Goal: Task Accomplishment & Management: Use online tool/utility

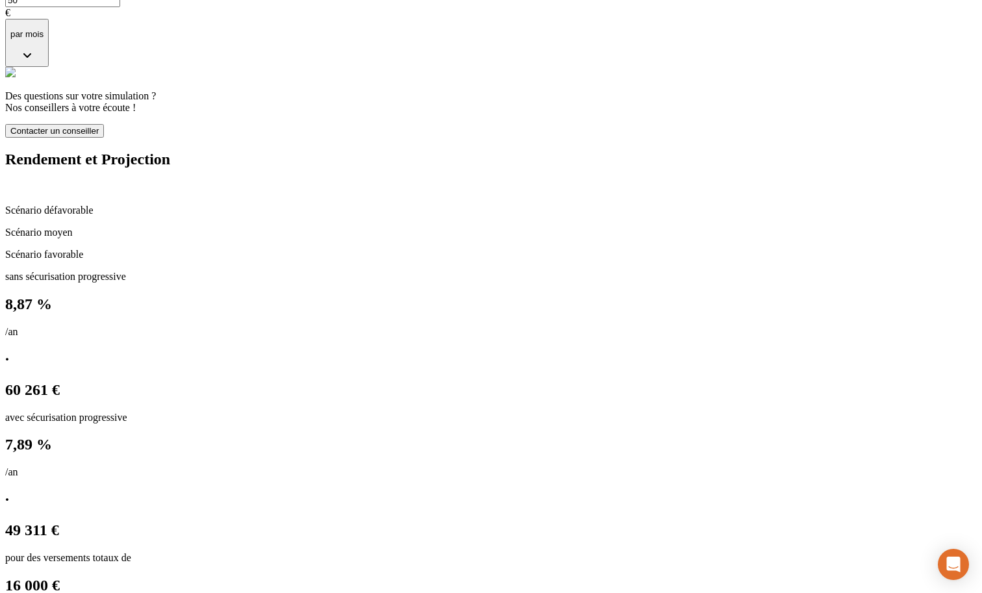
scroll to position [746, 0]
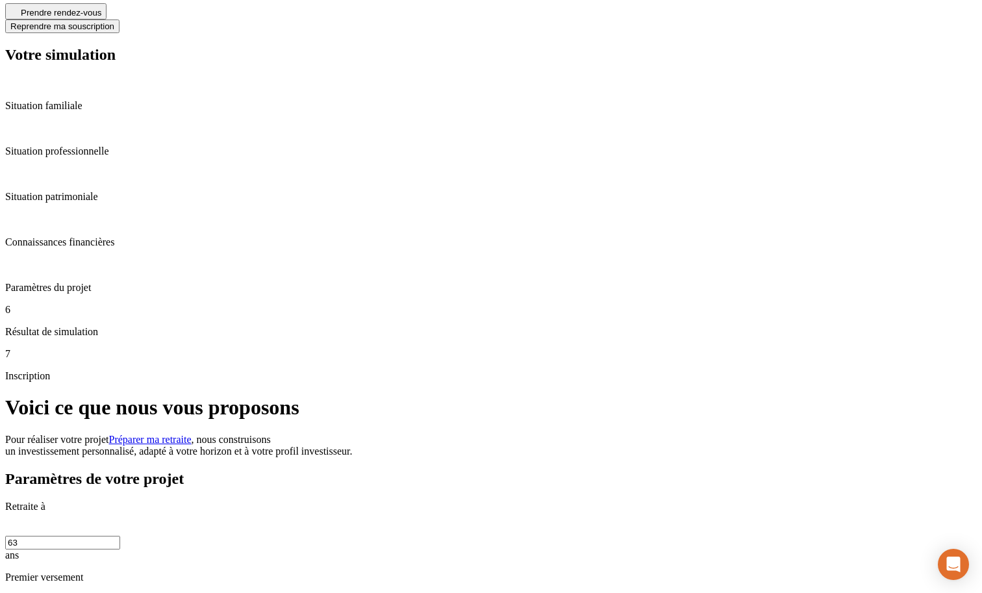
scroll to position [399, 0]
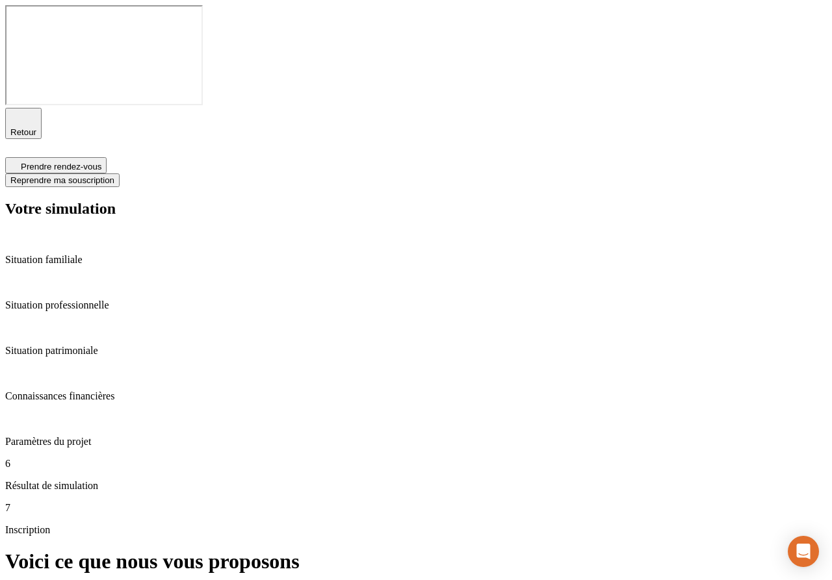
click at [117, 436] on p "Paramètres du projet" at bounding box center [415, 442] width 821 height 12
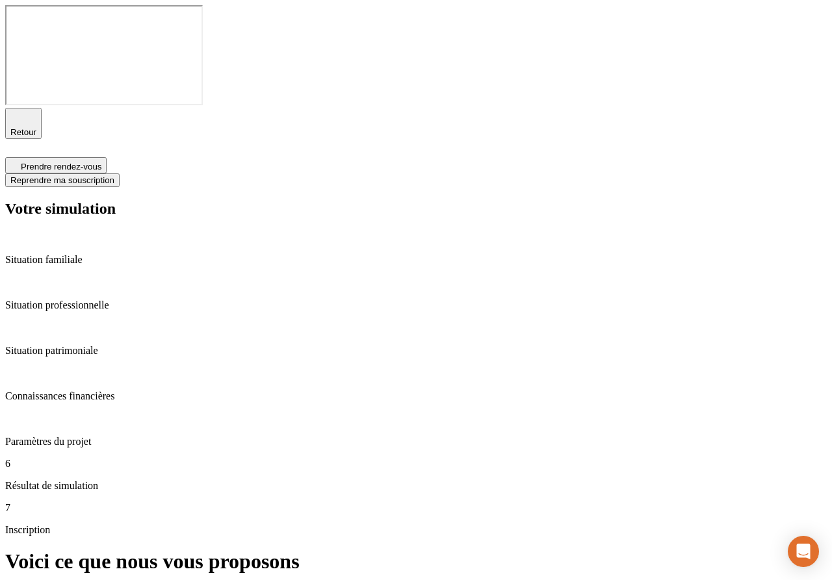
click at [114, 175] on span "Reprendre ma souscription" at bounding box center [62, 180] width 104 height 10
